Goal: Navigation & Orientation: Find specific page/section

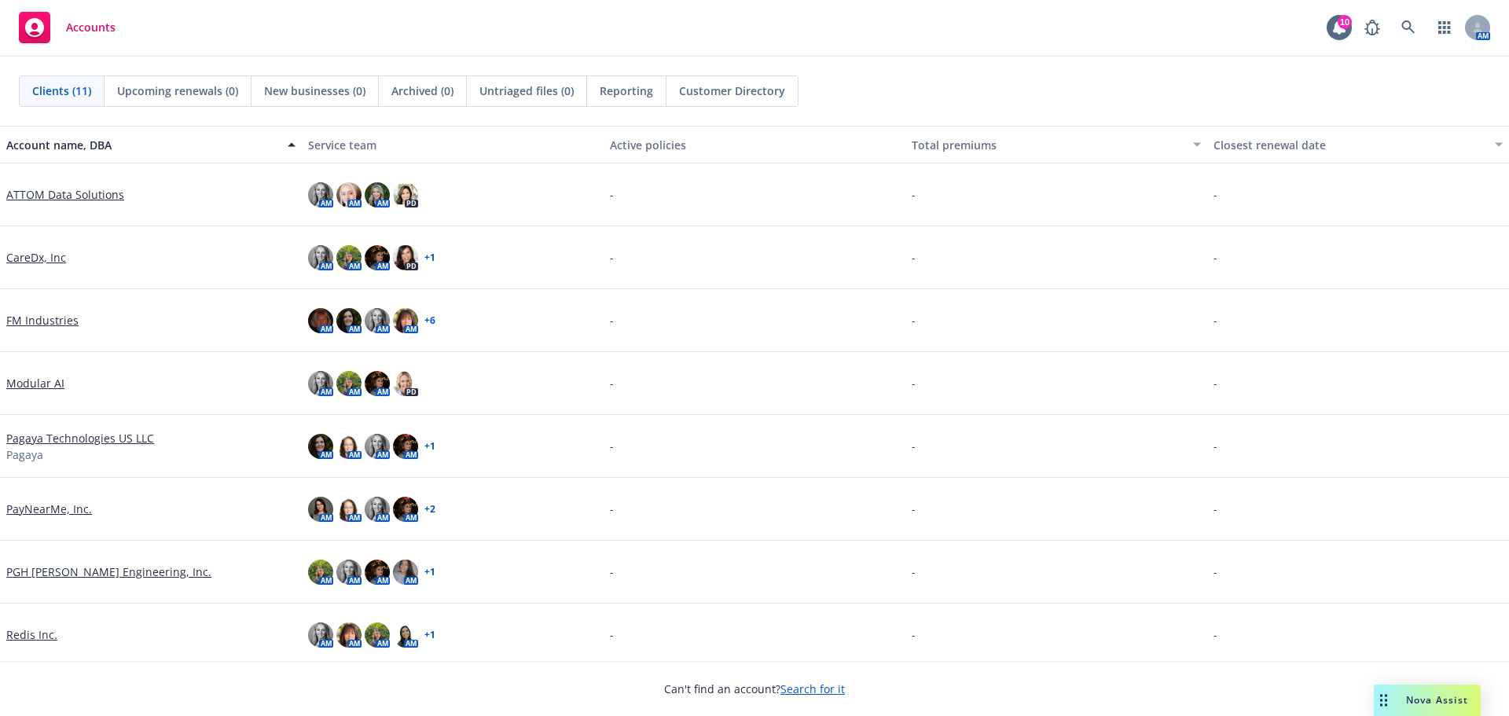
click at [64, 195] on link "ATTOM Data Solutions" at bounding box center [65, 194] width 118 height 17
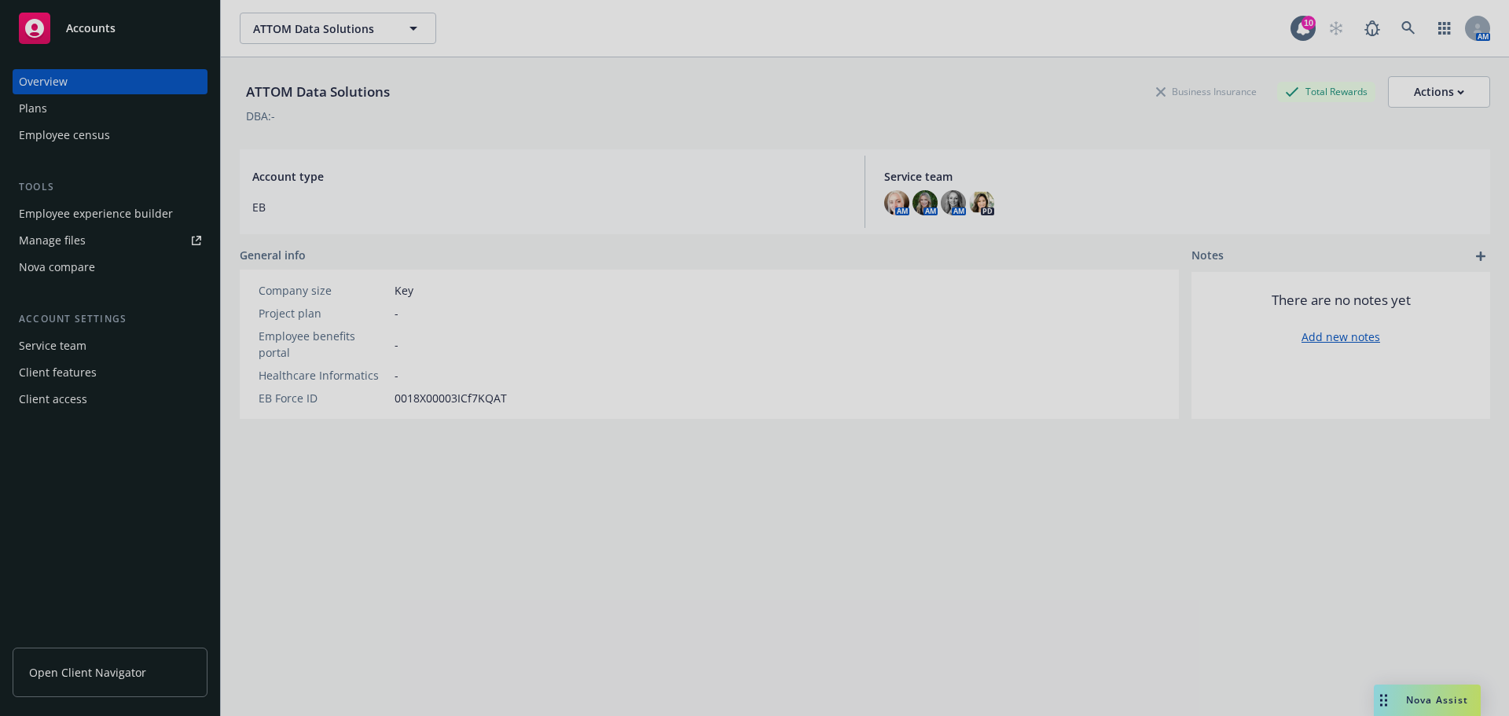
click at [96, 666] on div at bounding box center [754, 358] width 1509 height 716
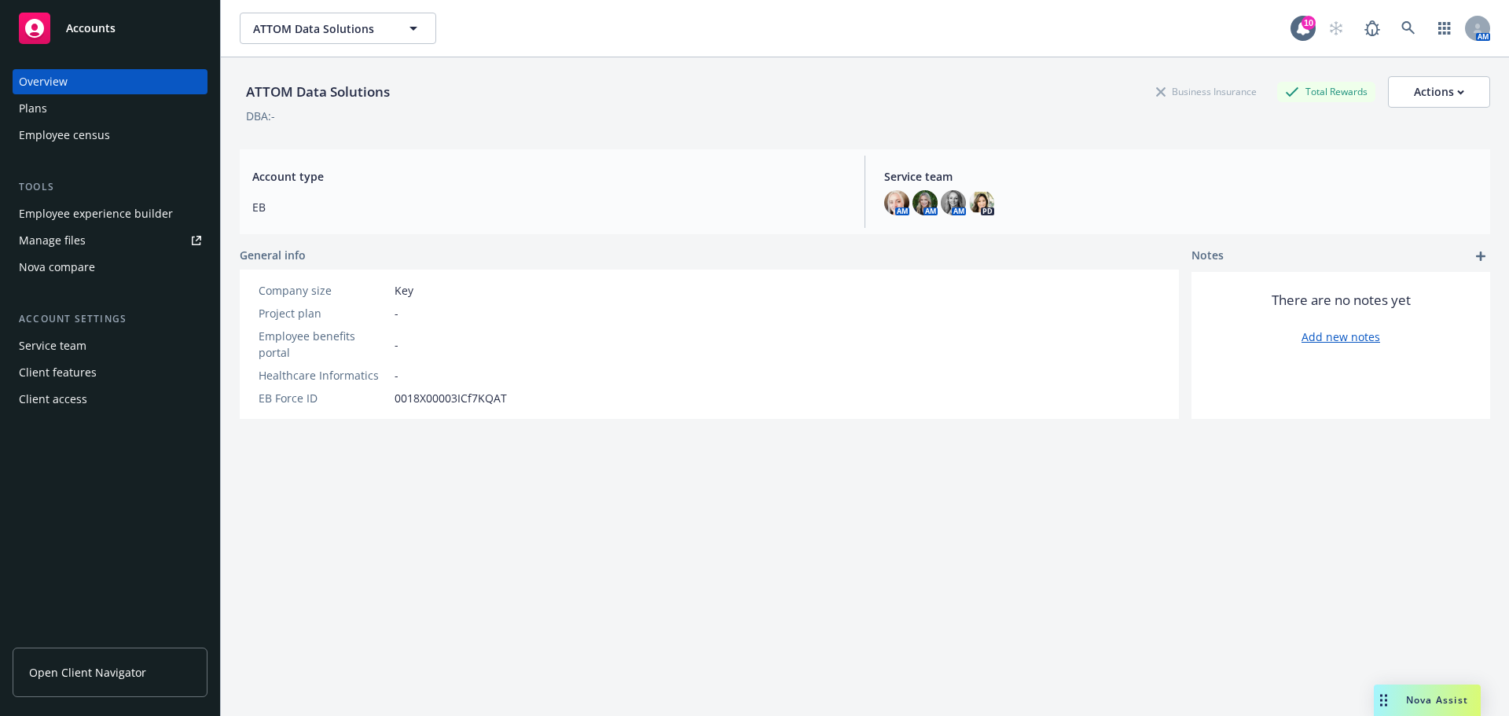
click at [74, 679] on span "Open Client Navigator" at bounding box center [87, 672] width 117 height 17
click at [313, 15] on button "ATTOM Data Solutions" at bounding box center [338, 28] width 196 height 31
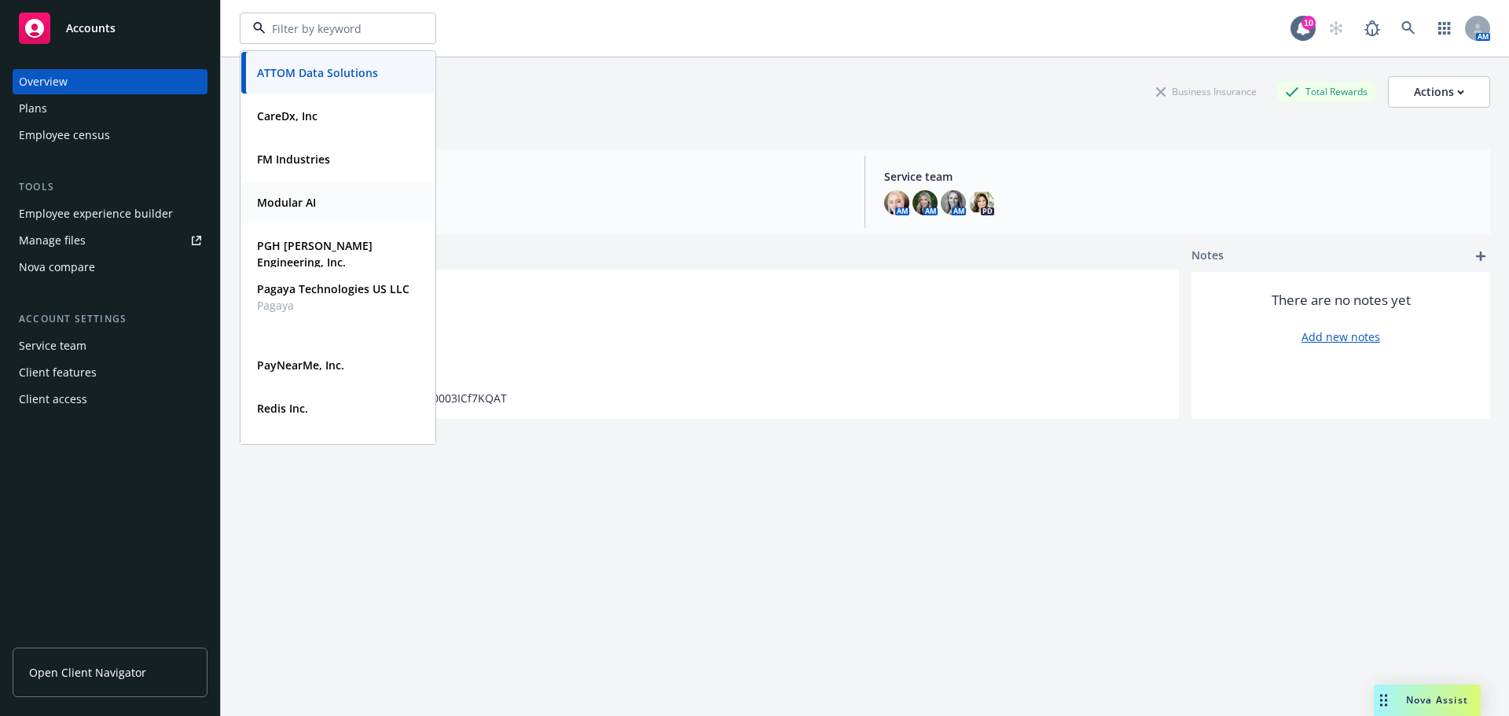
click at [331, 199] on div "Modular AI" at bounding box center [338, 202] width 174 height 23
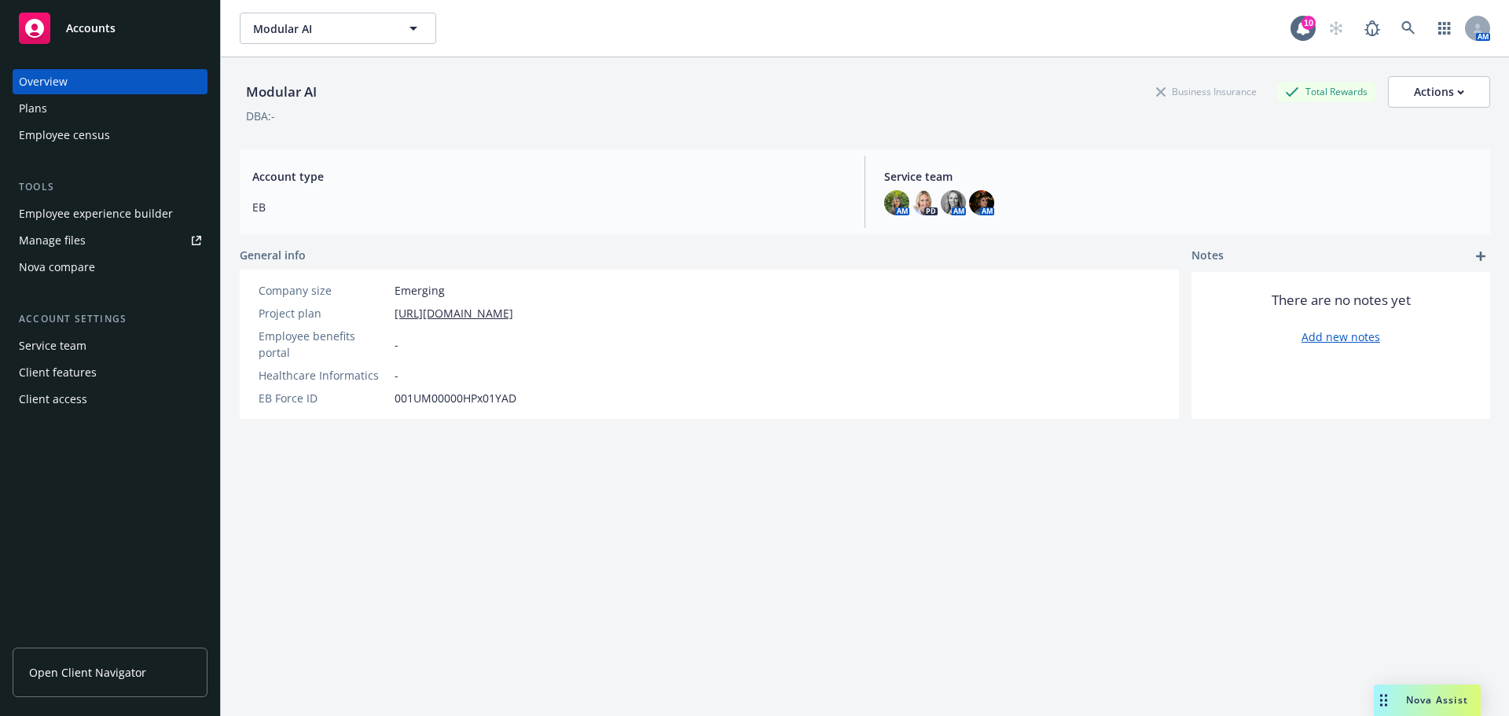
click at [439, 98] on div "Modular AI Business Insurance Total Rewards Actions" at bounding box center [865, 91] width 1250 height 31
click at [446, 498] on div "Modular AI Business Insurance Total Rewards Actions DBA: - Account type EB Serv…" at bounding box center [865, 405] width 1250 height 697
click at [112, 220] on div "Employee experience builder" at bounding box center [96, 213] width 154 height 25
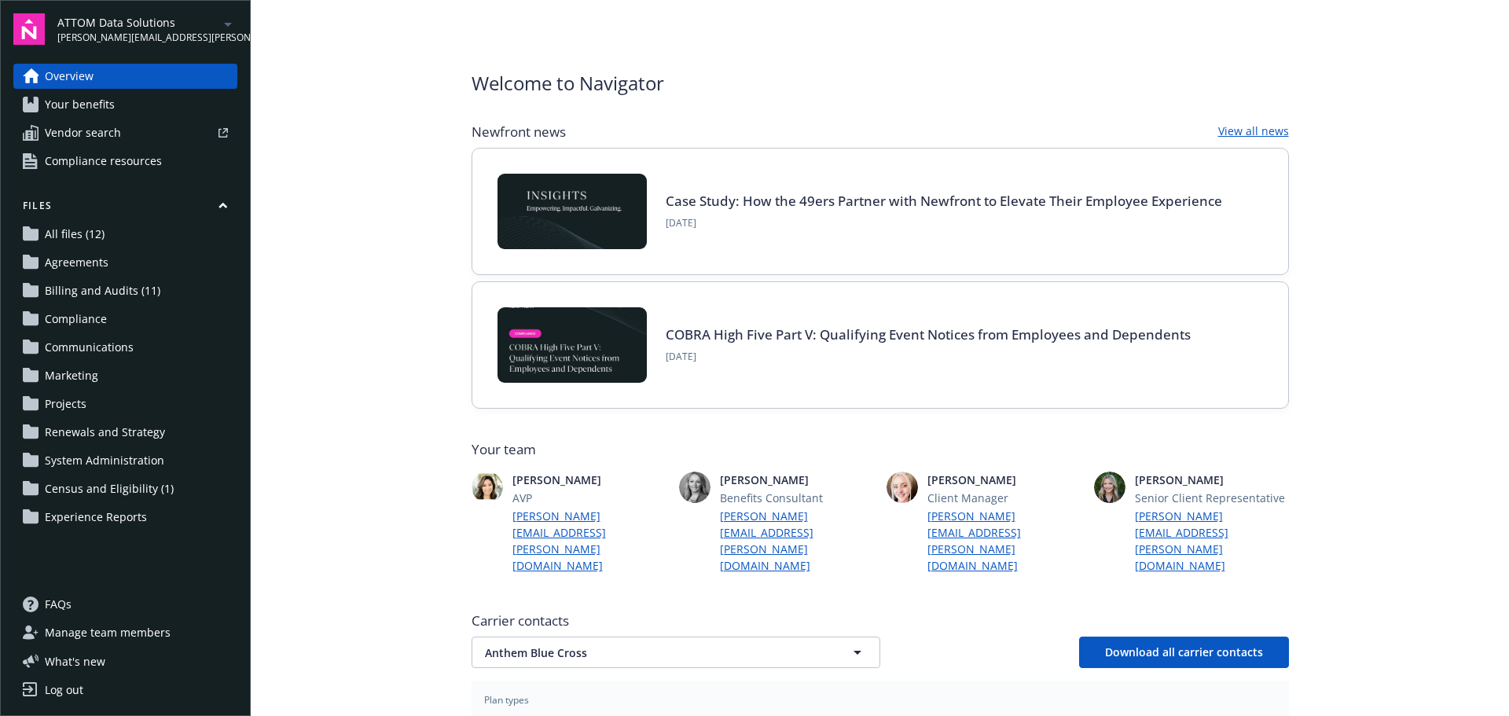
click at [149, 283] on span "Billing and Audits (11)" at bounding box center [103, 290] width 116 height 25
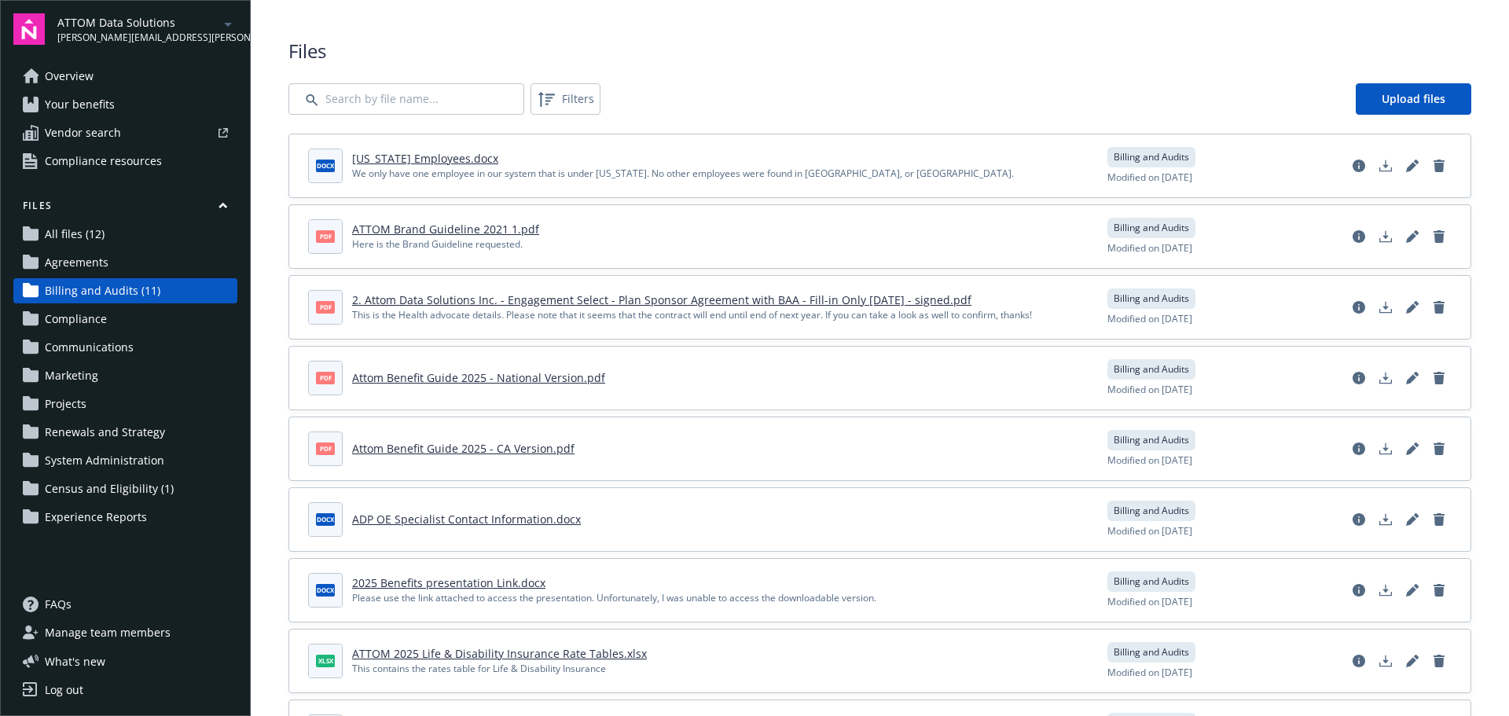
click at [825, 75] on div "Files Filters Upload files docx [US_STATE] Employees.docx We only have one empl…" at bounding box center [879, 472] width 1183 height 868
click at [825, 75] on div "Files Filters Upload files docx New York Employees.docx We only have one employ…" at bounding box center [879, 472] width 1183 height 868
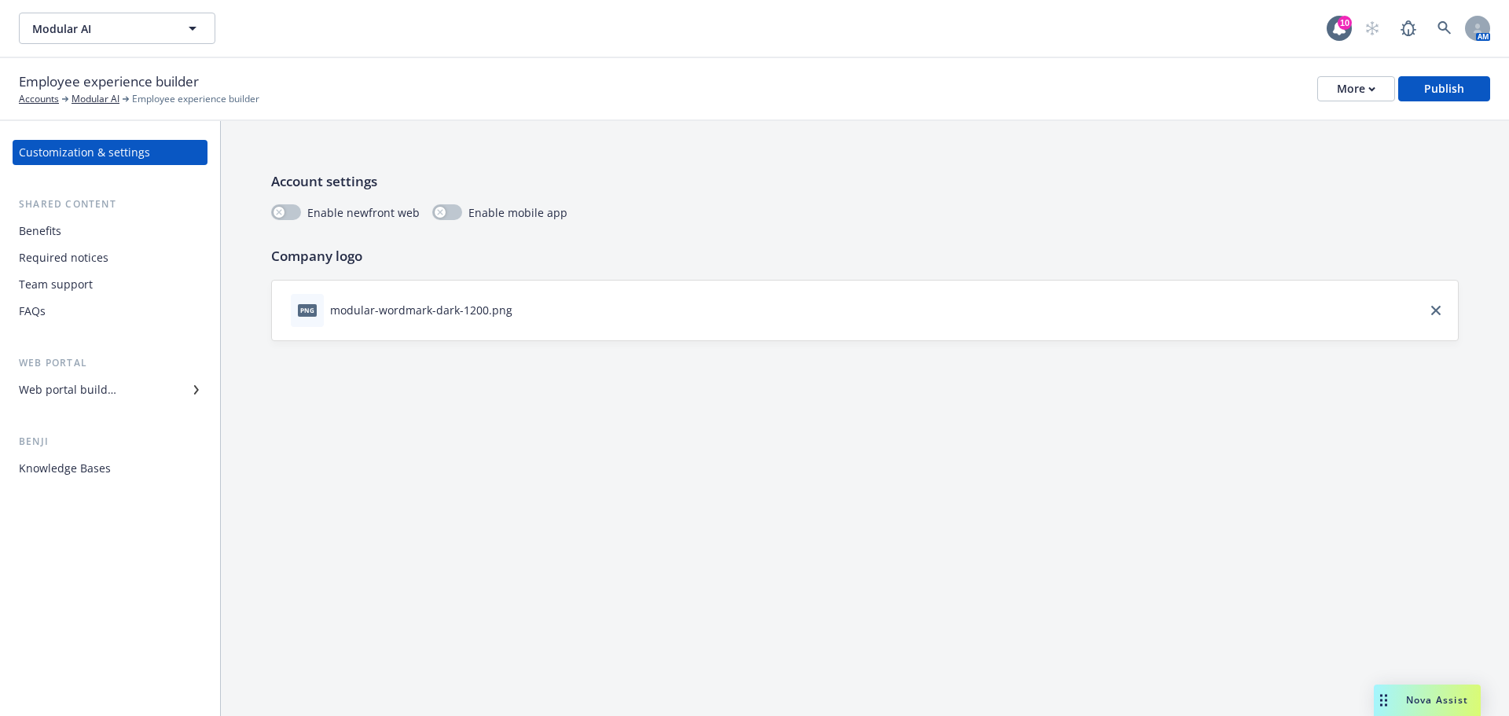
click at [703, 146] on div "Account settings Enable newfront web Enable mobile app Company logo png modular…" at bounding box center [865, 256] width 1288 height 270
click at [1129, 154] on div "Account settings Enable newfront web Enable mobile app Company logo png modular…" at bounding box center [865, 256] width 1288 height 270
click at [1365, 88] on div "More" at bounding box center [1356, 89] width 39 height 24
click at [1361, 121] on link "Copy preview link" at bounding box center [1278, 123] width 233 height 31
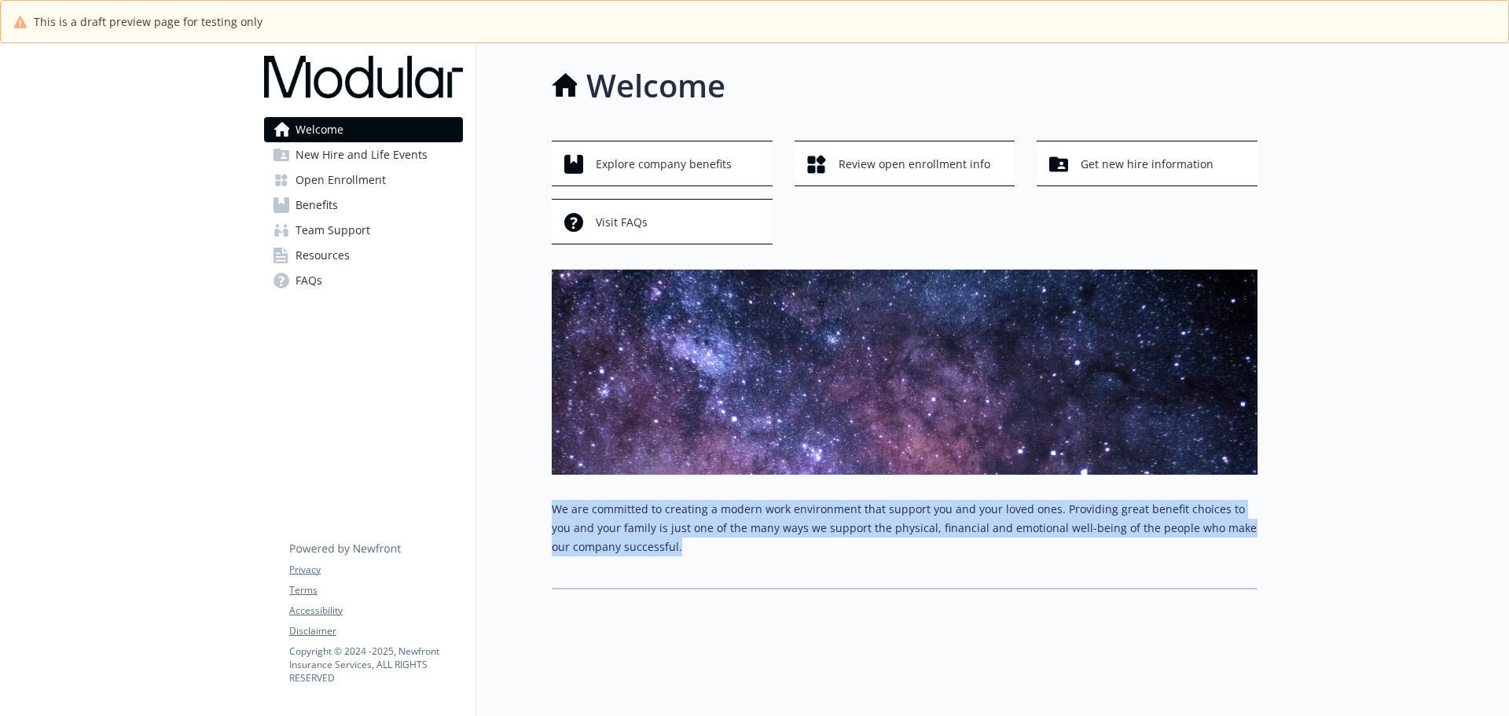
drag, startPoint x: 549, startPoint y: 508, endPoint x: 724, endPoint y: 567, distance: 184.9
click at [724, 567] on div "Welcome Explore company benefits Review open enrollment info Get new hire infor…" at bounding box center [866, 325] width 781 height 565
click at [708, 557] on div "We are committed to creating a modern work environment that support you and you…" at bounding box center [905, 534] width 706 height 69
drag, startPoint x: 711, startPoint y: 550, endPoint x: 765, endPoint y: 451, distance: 112.9
click at [527, 514] on div "Welcome Explore company benefits Review open enrollment info Get new hire infor…" at bounding box center [866, 325] width 781 height 565
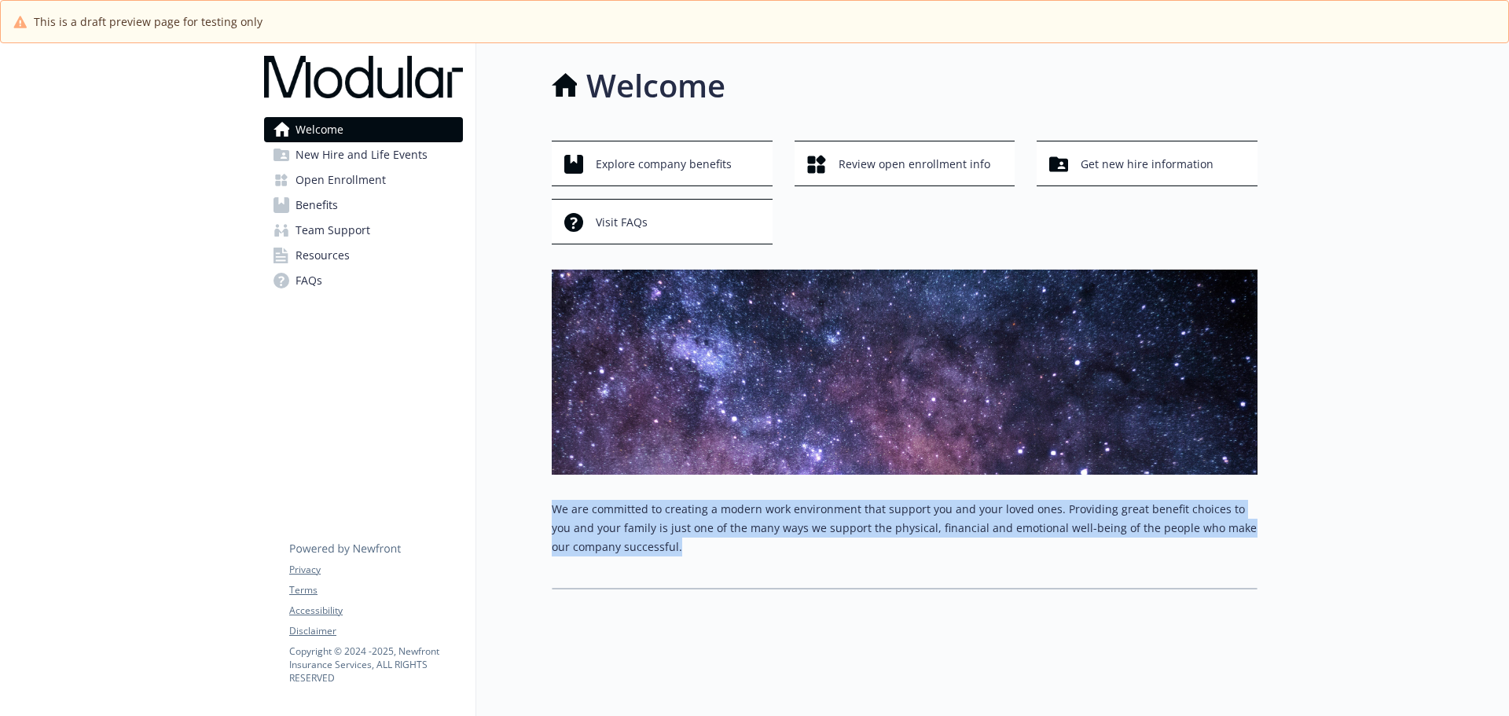
click at [685, 543] on p "We are committed to creating a modern work environment that support you and you…" at bounding box center [905, 528] width 706 height 57
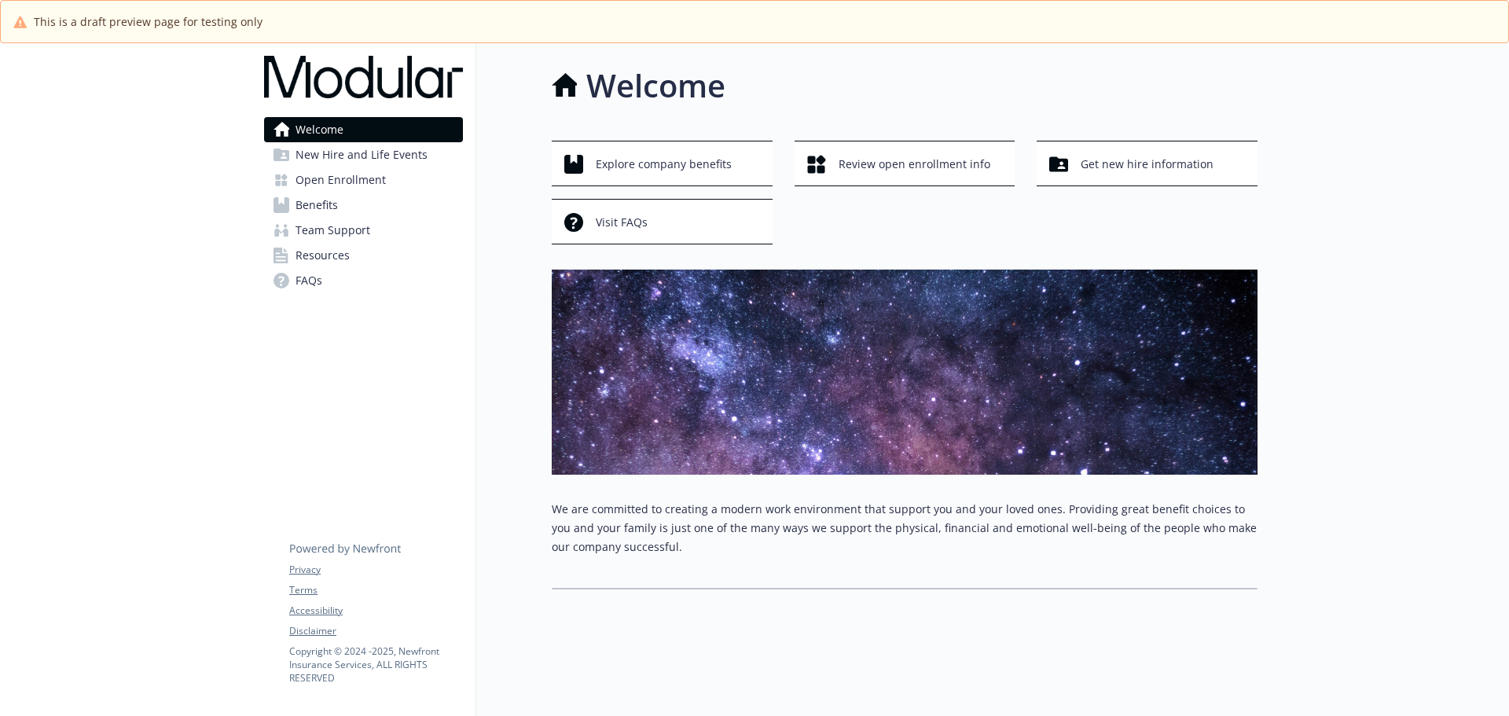
click at [890, 545] on p "We are committed to creating a modern work environment that support you and you…" at bounding box center [905, 528] width 706 height 57
click at [508, 229] on div "Welcome Explore company benefits Review open enrollment info Get new hire infor…" at bounding box center [866, 325] width 781 height 565
click at [352, 215] on link "Benefits" at bounding box center [363, 205] width 199 height 25
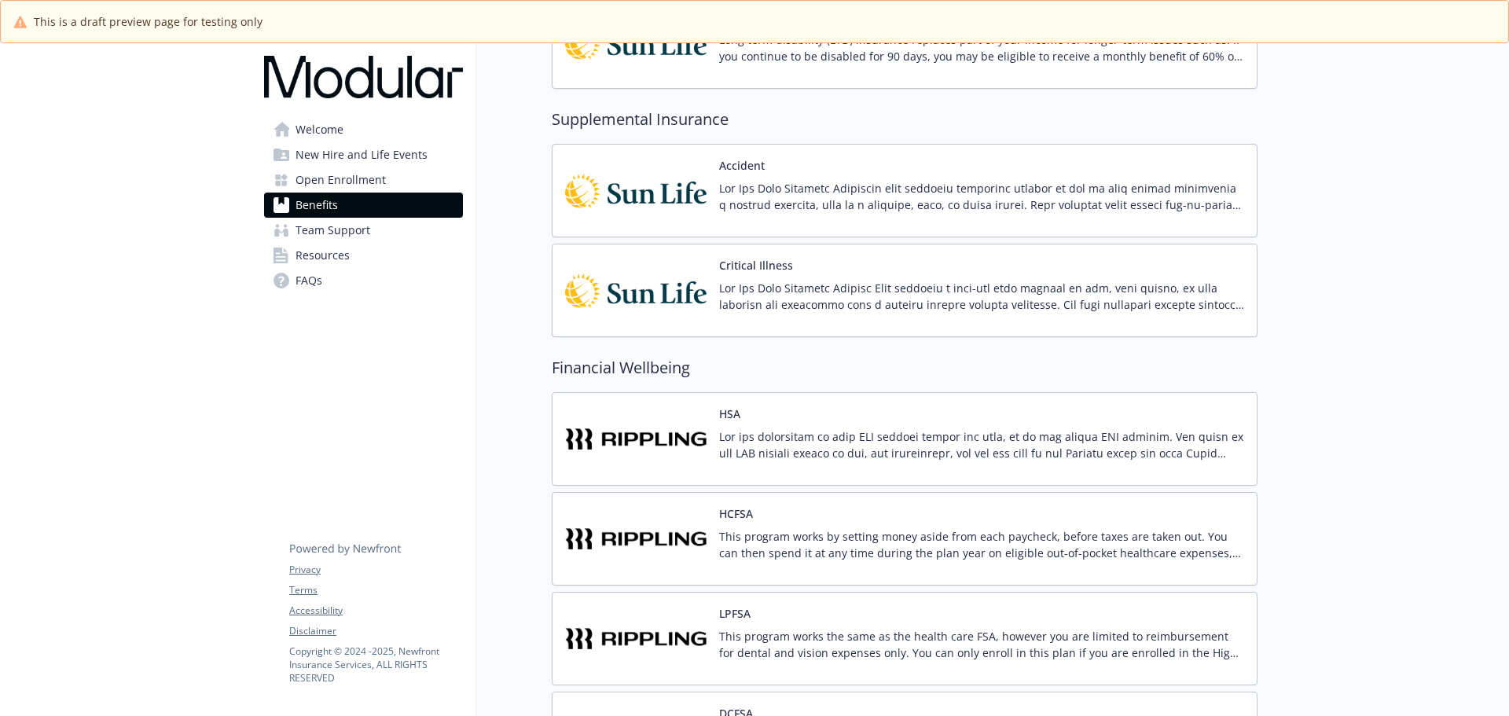
scroll to position [1609, 0]
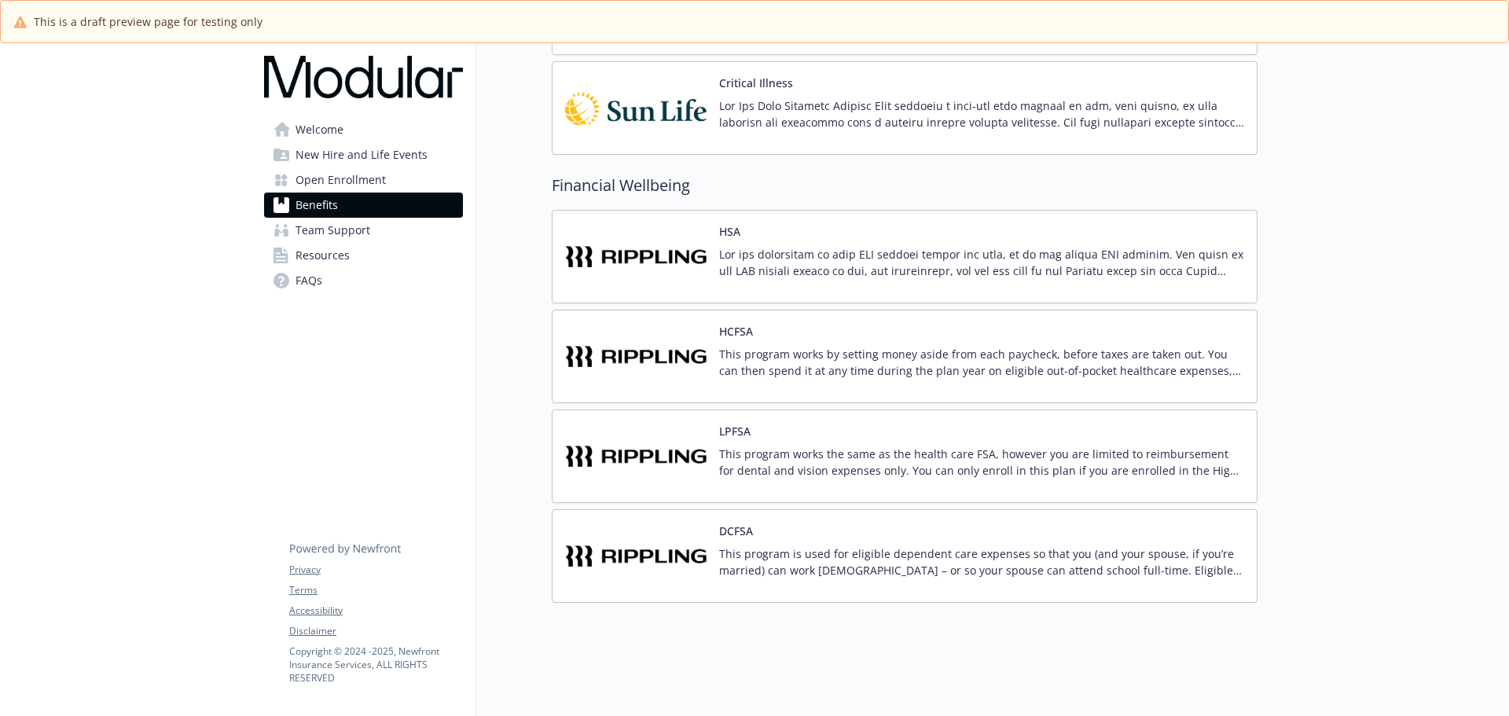
click at [340, 229] on span "Team Support" at bounding box center [332, 230] width 75 height 25
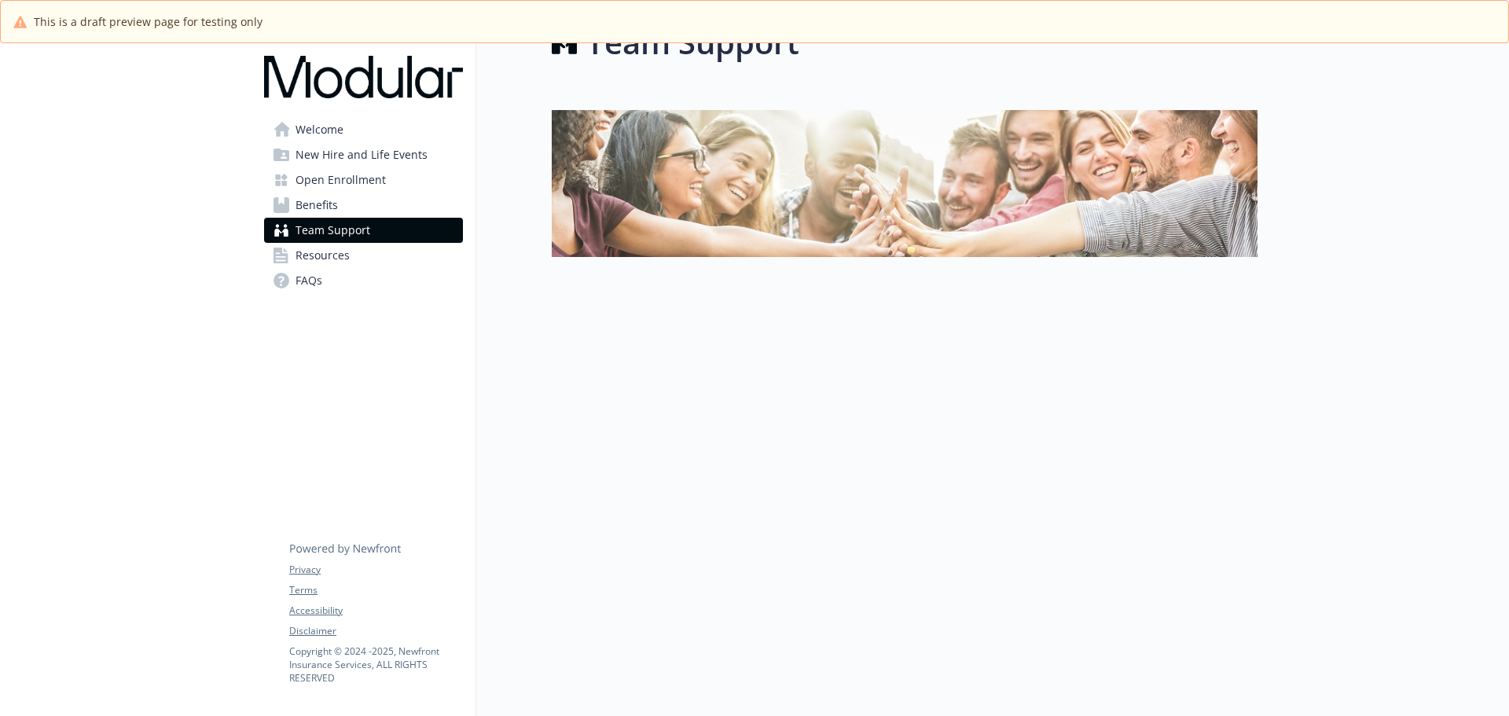
click at [348, 257] on span "Resources" at bounding box center [322, 255] width 54 height 25
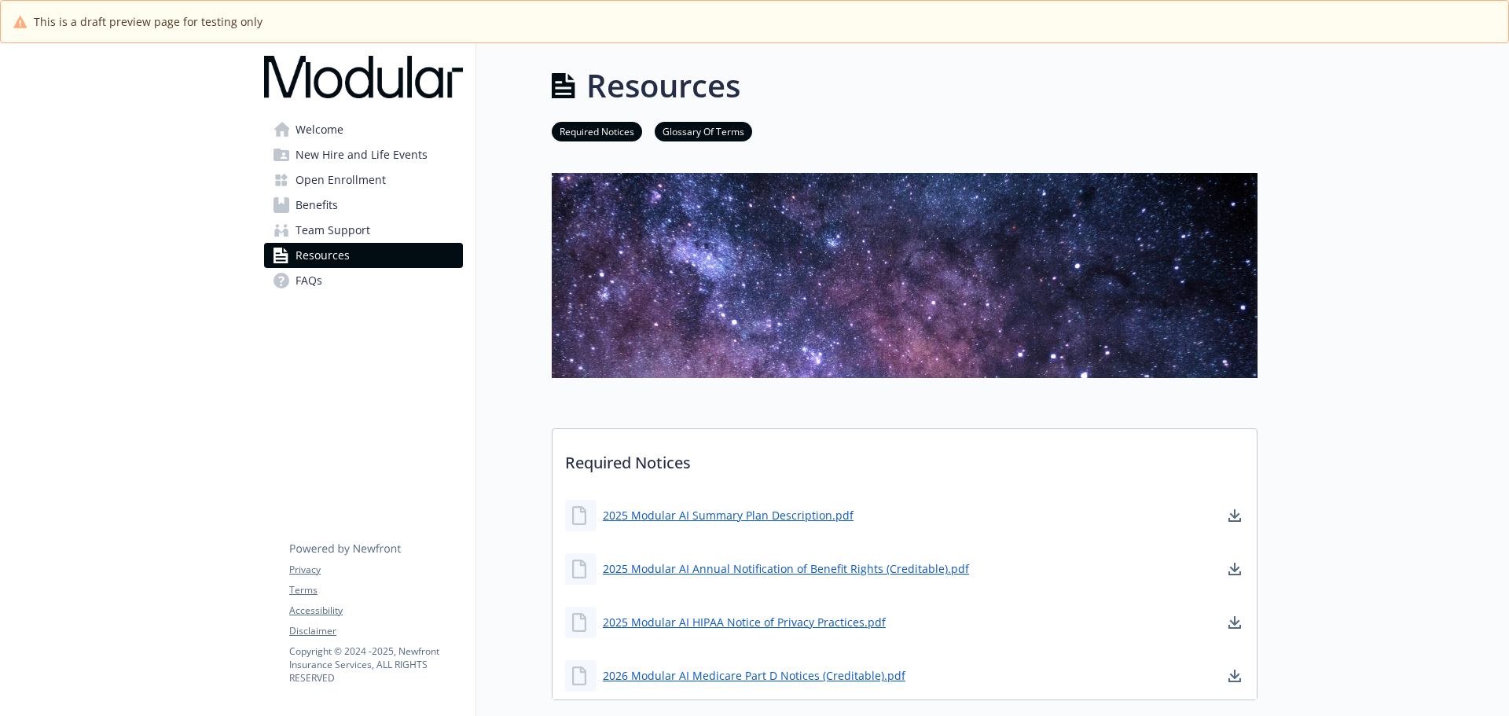
click at [343, 140] on span "Welcome" at bounding box center [319, 129] width 48 height 25
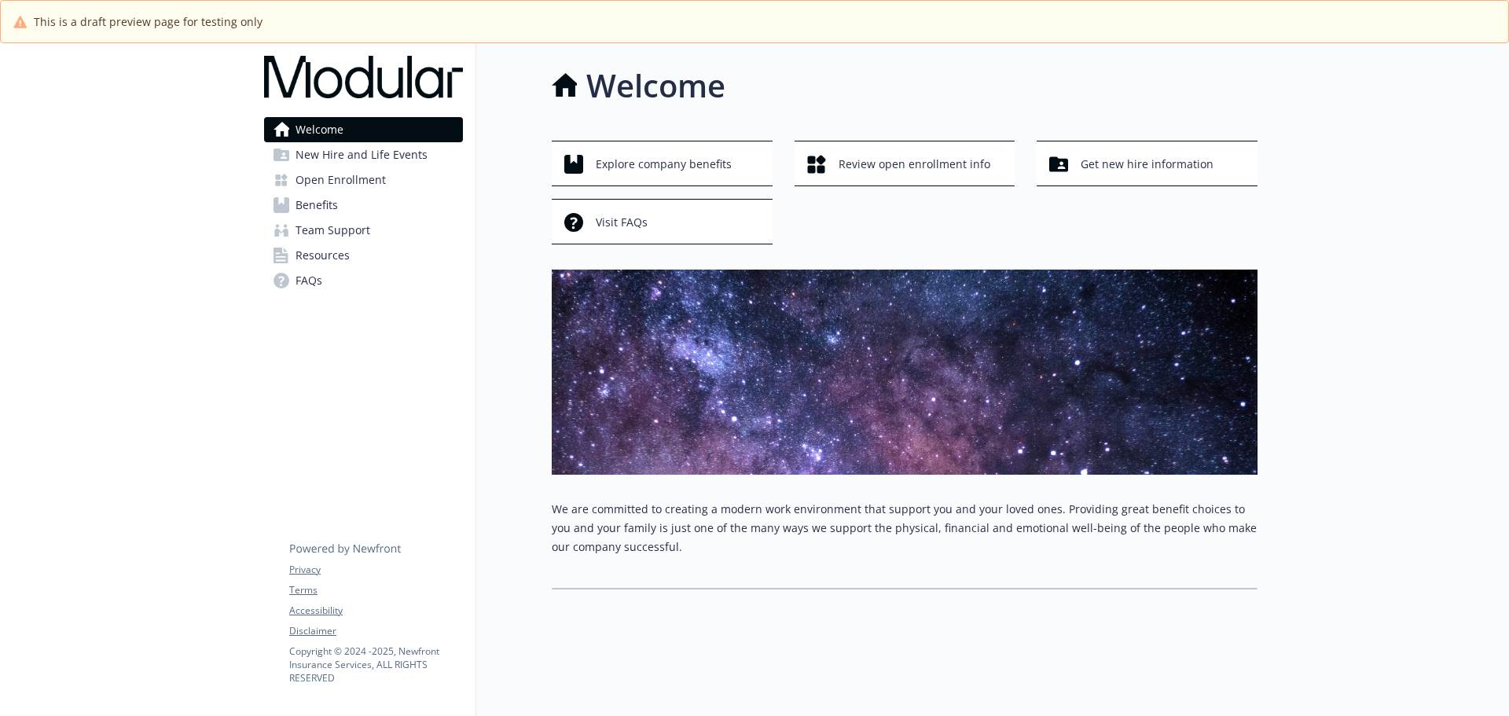
click at [369, 194] on link "Benefits" at bounding box center [363, 205] width 199 height 25
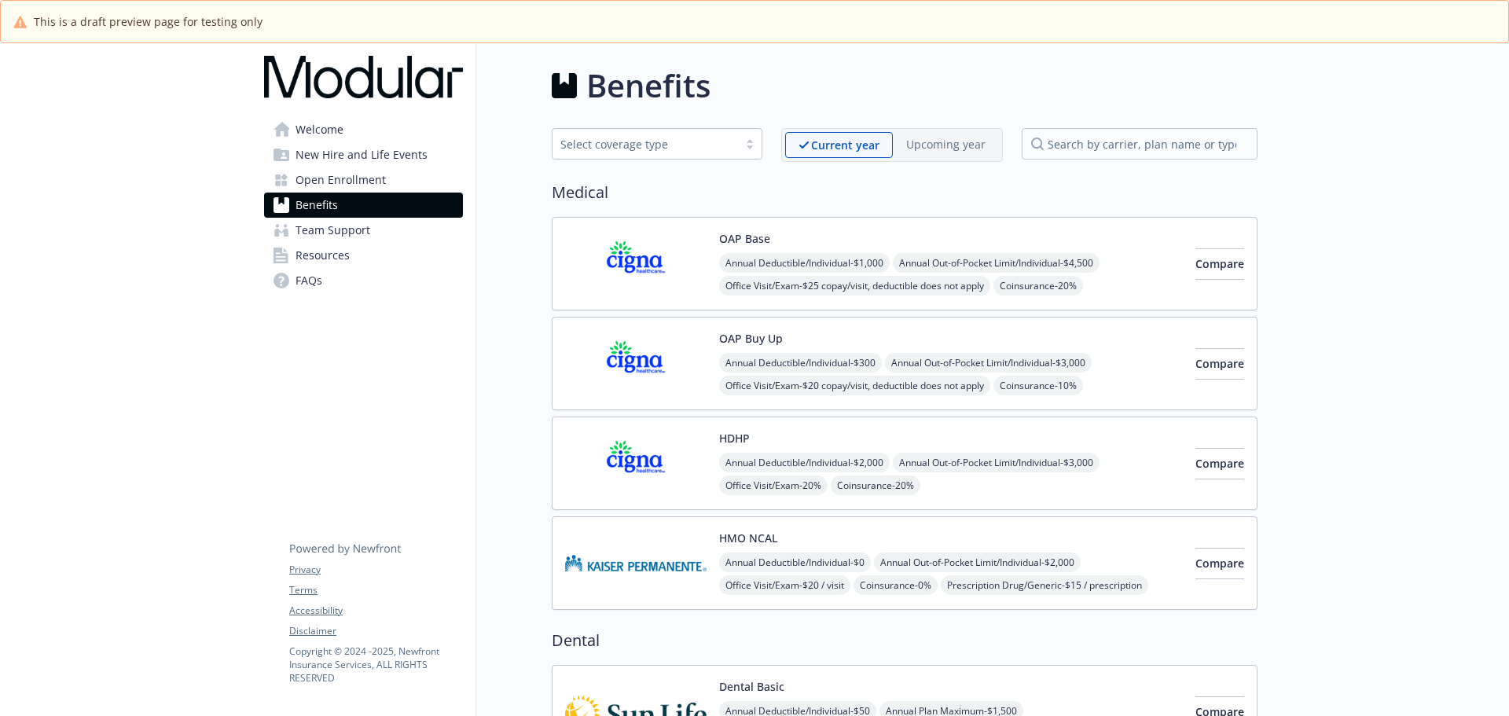
click at [358, 182] on span "Open Enrollment" at bounding box center [340, 179] width 90 height 25
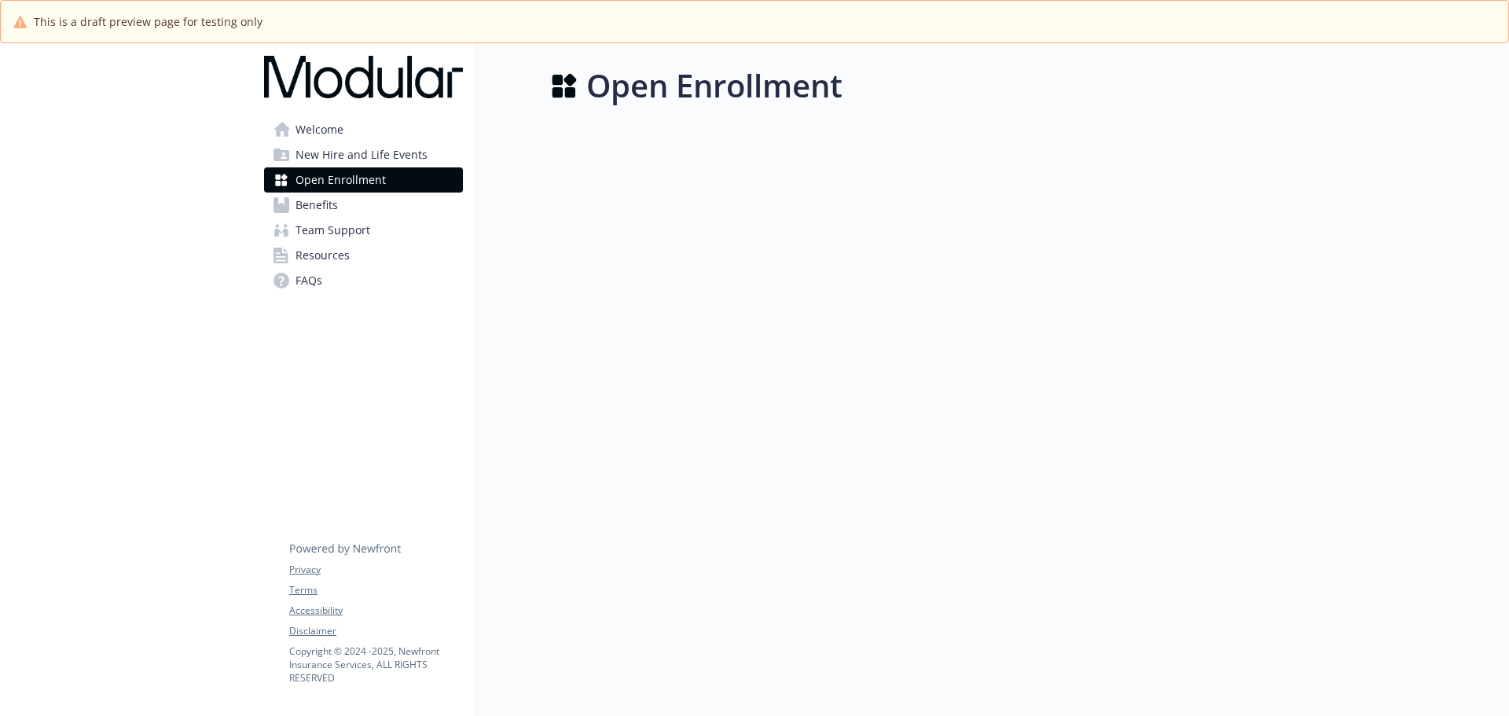
click at [552, 178] on div "Open Enrollment" at bounding box center [866, 401] width 781 height 716
click at [310, 137] on span "Welcome" at bounding box center [319, 129] width 48 height 25
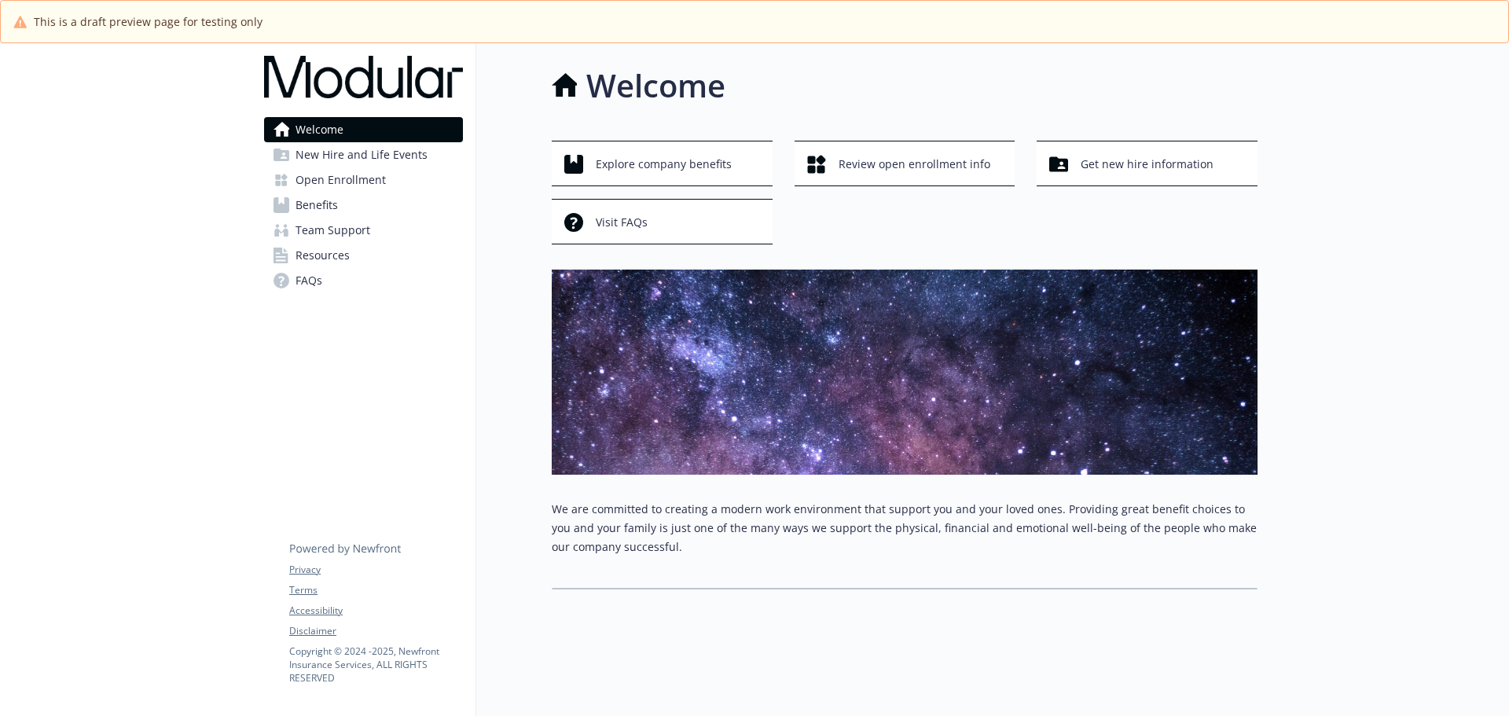
click at [535, 284] on div "Welcome Explore company benefits Review open enrollment info Get new hire infor…" at bounding box center [866, 325] width 781 height 565
click at [533, 270] on div "Welcome Explore company benefits Review open enrollment info Get new hire infor…" at bounding box center [866, 325] width 781 height 565
click at [504, 270] on div "Welcome Explore company benefits Review open enrollment info Get new hire infor…" at bounding box center [866, 325] width 781 height 565
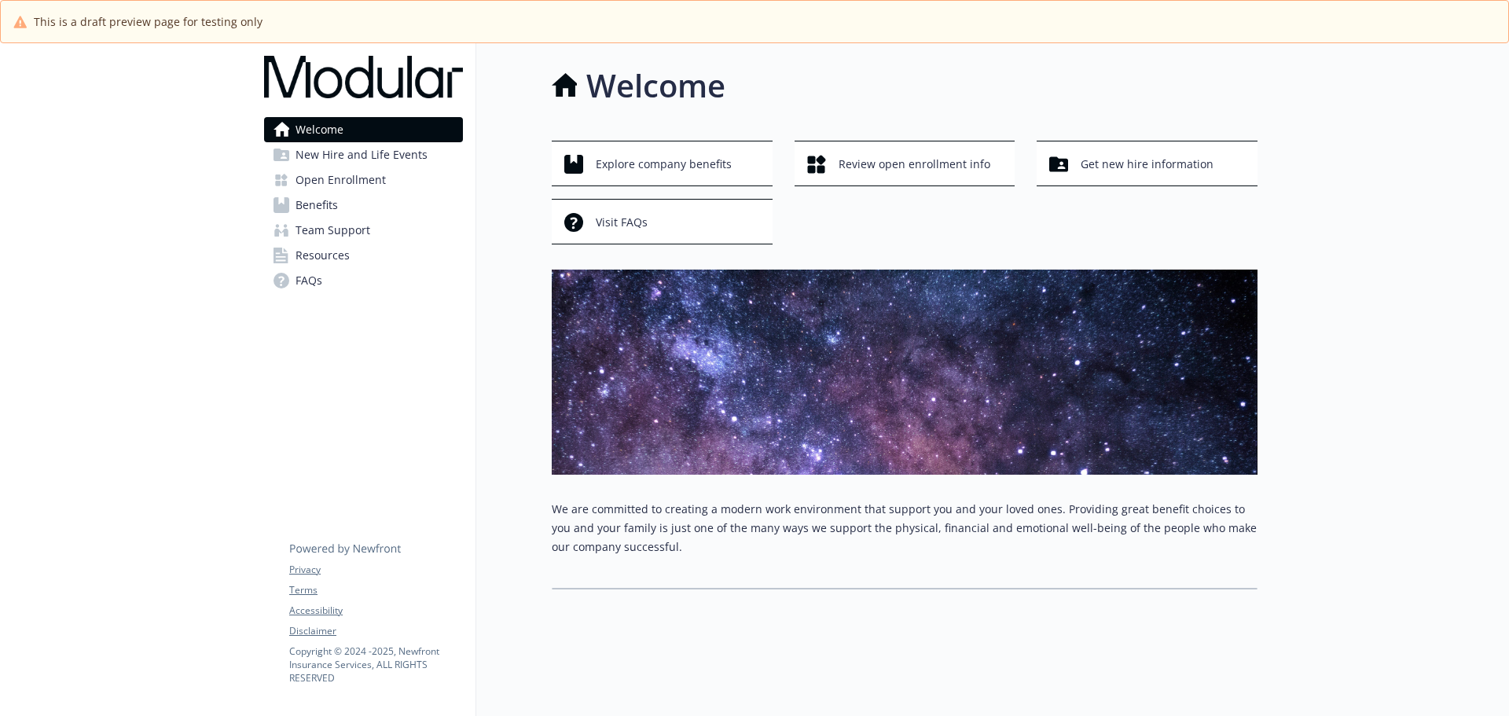
click at [504, 270] on div "Welcome Explore company benefits Review open enrollment info Get new hire infor…" at bounding box center [866, 325] width 781 height 565
click at [414, 354] on div "Welcome New Hire and Life Events Open Enrollment Benefits Team Support Resource…" at bounding box center [363, 401] width 225 height 716
click at [481, 351] on div "Welcome Explore company benefits Review open enrollment info Get new hire infor…" at bounding box center [866, 325] width 781 height 565
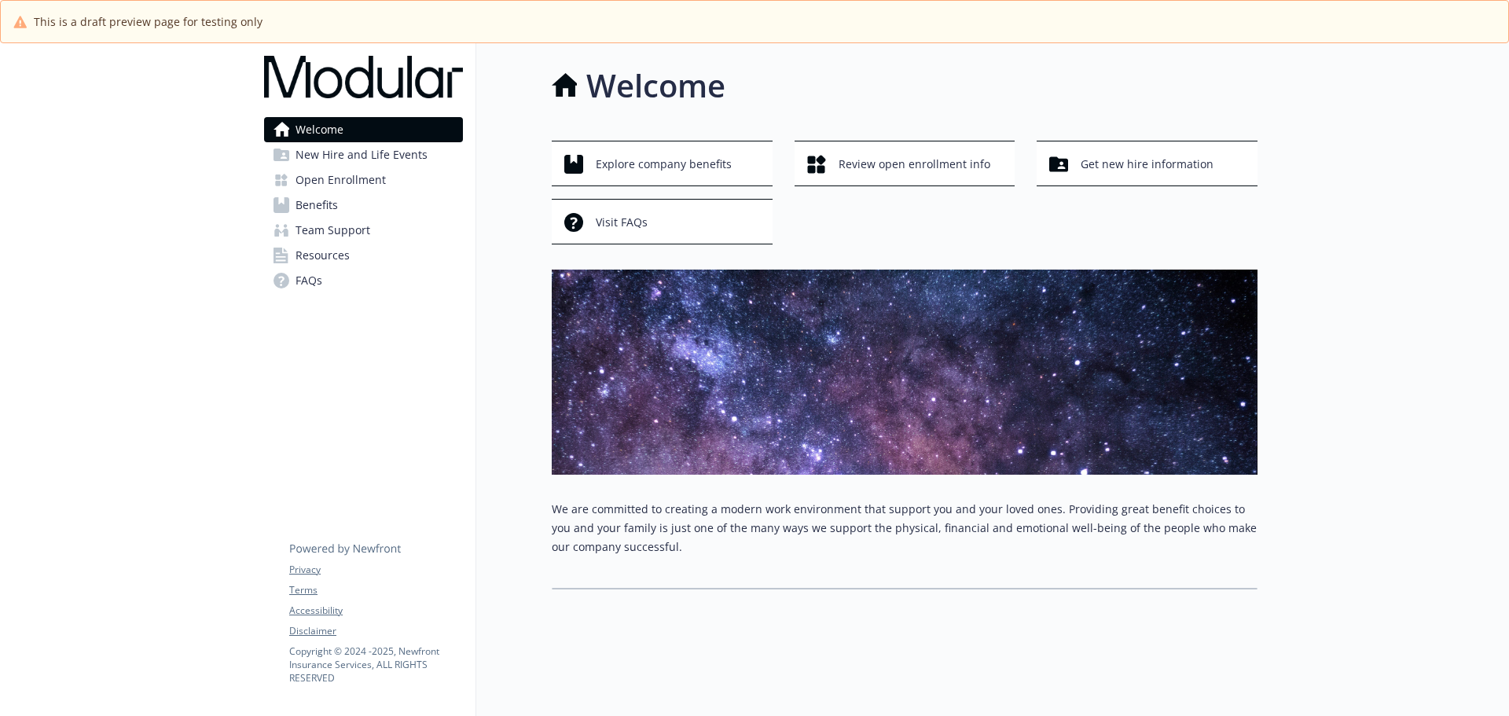
drag, startPoint x: 466, startPoint y: 401, endPoint x: 336, endPoint y: 420, distance: 131.9
click at [465, 401] on div "Welcome New Hire and Life Events Open Enrollment Benefits Team Support Resource…" at bounding box center [363, 401] width 225 height 716
click at [336, 420] on div "Welcome New Hire and Life Events Open Enrollment Benefits Team Support Resource…" at bounding box center [363, 401] width 225 height 716
click at [513, 401] on div "Welcome Explore company benefits Review open enrollment info Get new hire infor…" at bounding box center [866, 325] width 781 height 565
click at [345, 449] on div "Welcome New Hire and Life Events Open Enrollment Benefits Team Support Resource…" at bounding box center [363, 401] width 225 height 716
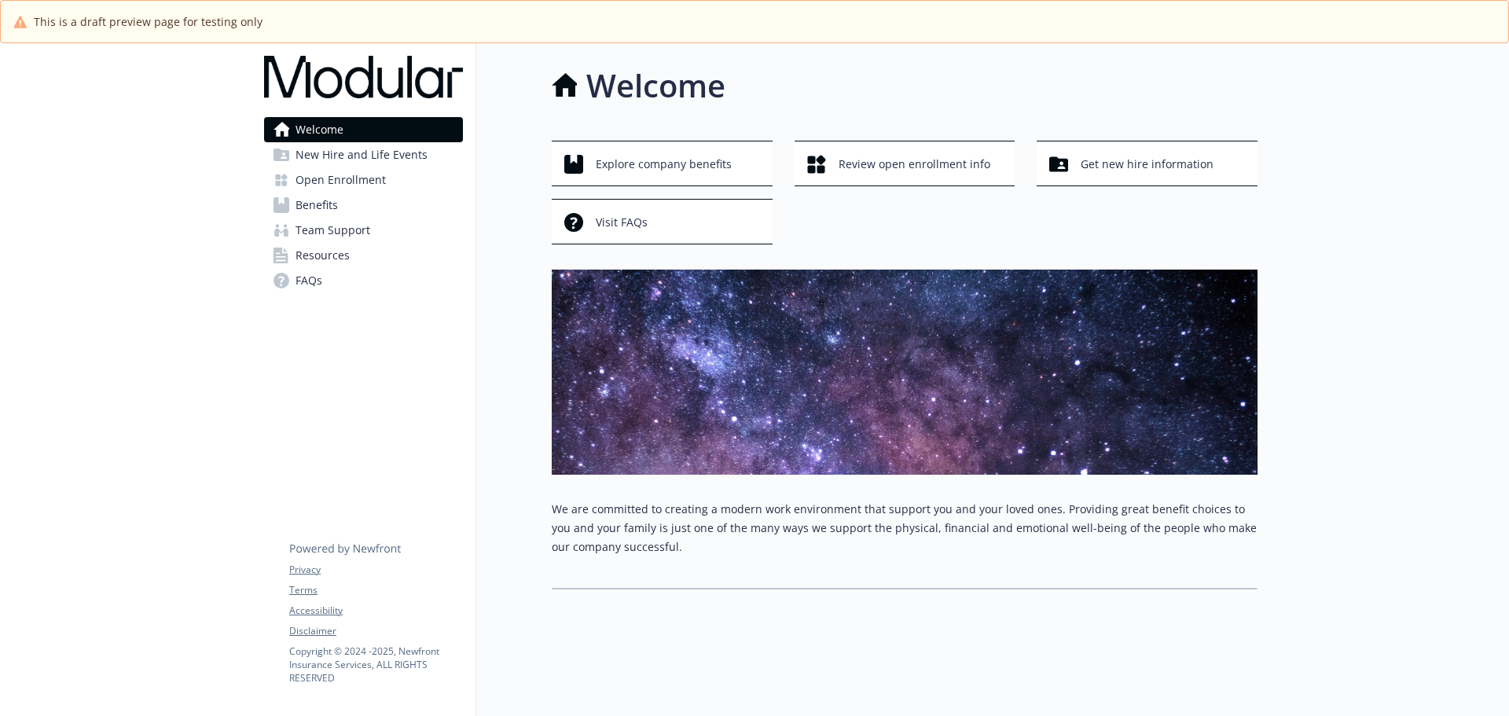
click at [497, 409] on div "Welcome Explore company benefits Review open enrollment info Get new hire infor…" at bounding box center [866, 325] width 781 height 565
drag, startPoint x: 300, startPoint y: 395, endPoint x: 303, endPoint y: 281, distance: 114.8
click at [297, 393] on div "Welcome New Hire and Life Events Open Enrollment Benefits Team Support Resource…" at bounding box center [363, 401] width 225 height 716
